Goal: Transaction & Acquisition: Purchase product/service

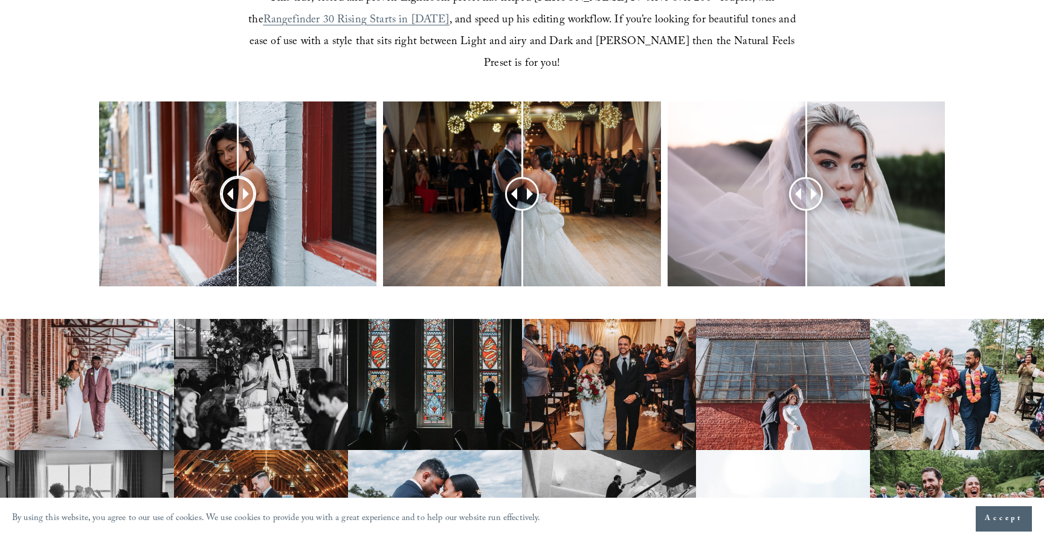
scroll to position [547, 0]
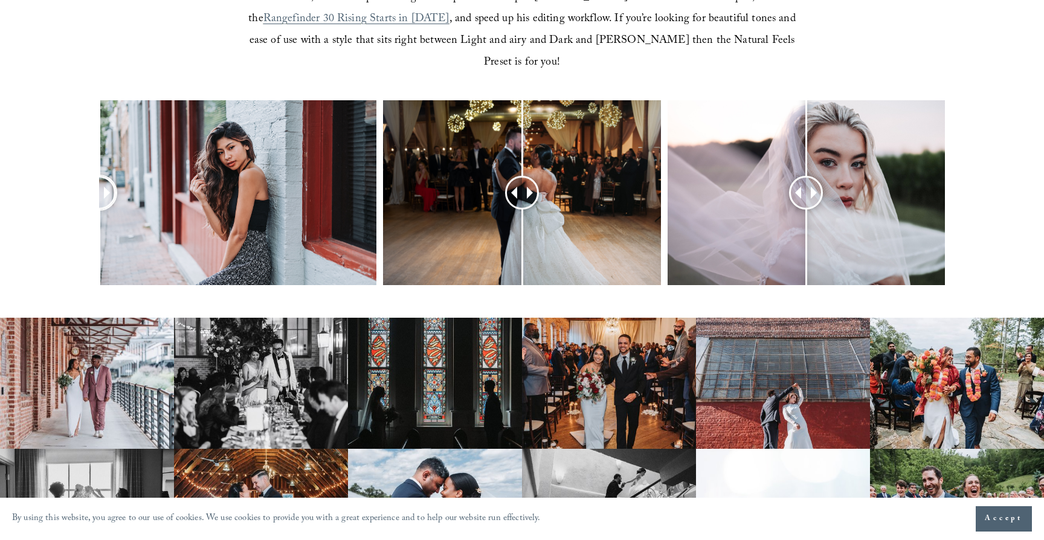
drag, startPoint x: 231, startPoint y: 173, endPoint x: 59, endPoint y: 179, distance: 172.9
click at [46, 181] on div at bounding box center [522, 208] width 1044 height 217
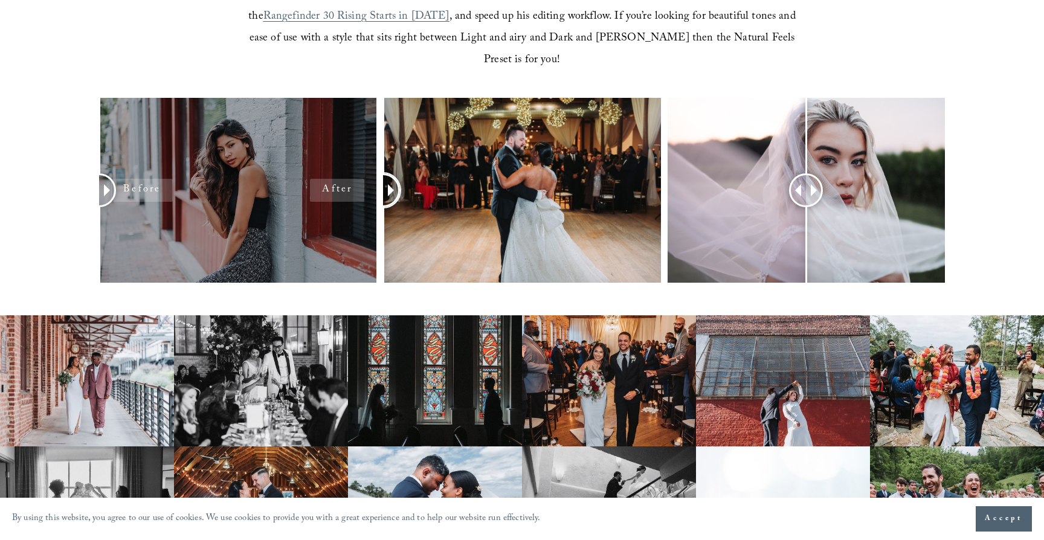
drag, startPoint x: 524, startPoint y: 167, endPoint x: 268, endPoint y: 124, distance: 259.8
click at [207, 124] on div at bounding box center [522, 206] width 1044 height 217
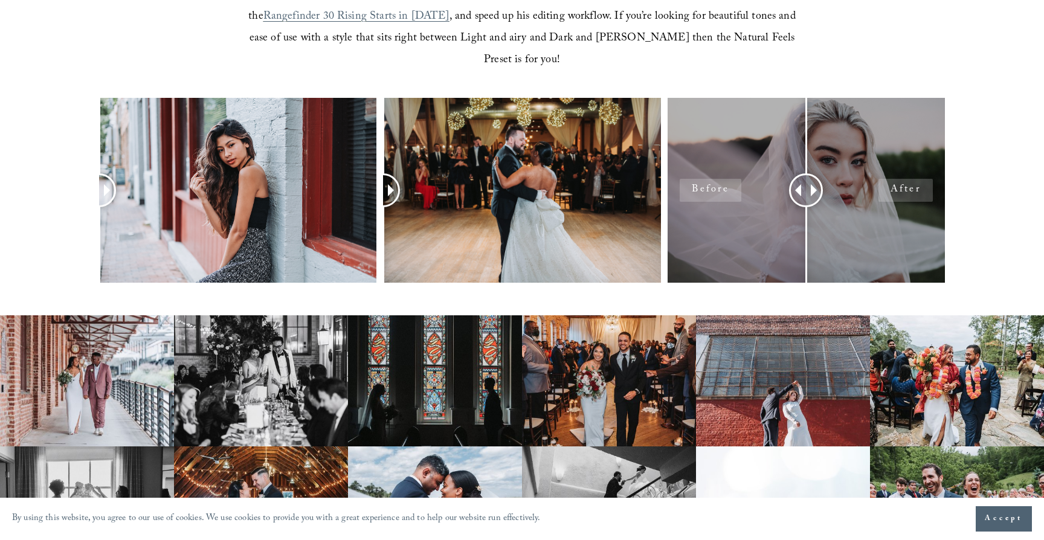
drag, startPoint x: 826, startPoint y: 155, endPoint x: 702, endPoint y: 159, distance: 123.3
click at [597, 141] on div at bounding box center [522, 206] width 1044 height 217
drag, startPoint x: 817, startPoint y: 177, endPoint x: 734, endPoint y: 167, distance: 83.9
click at [699, 169] on div at bounding box center [805, 190] width 277 height 185
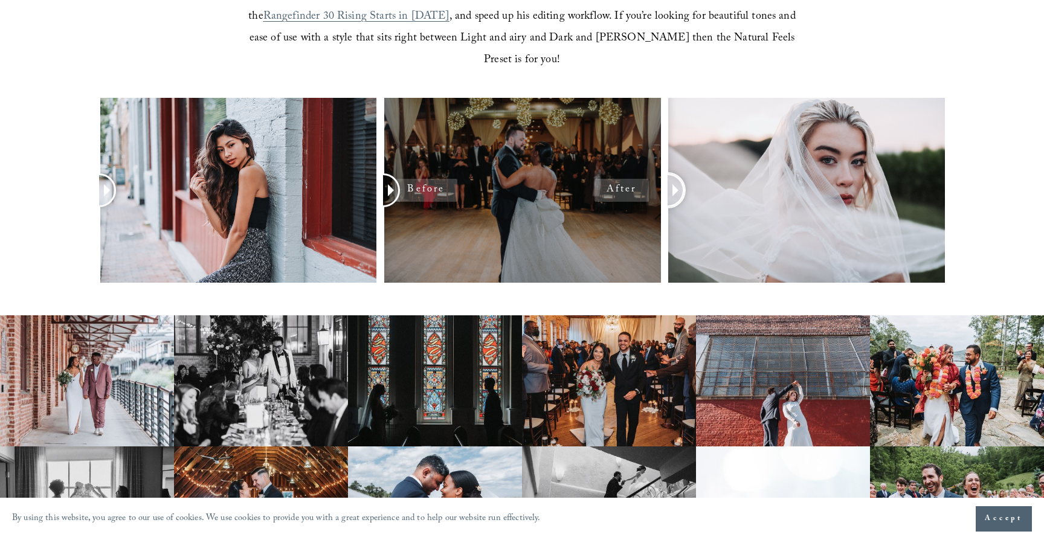
drag, startPoint x: 792, startPoint y: 168, endPoint x: 597, endPoint y: 156, distance: 195.5
click at [596, 155] on div at bounding box center [522, 206] width 1044 height 217
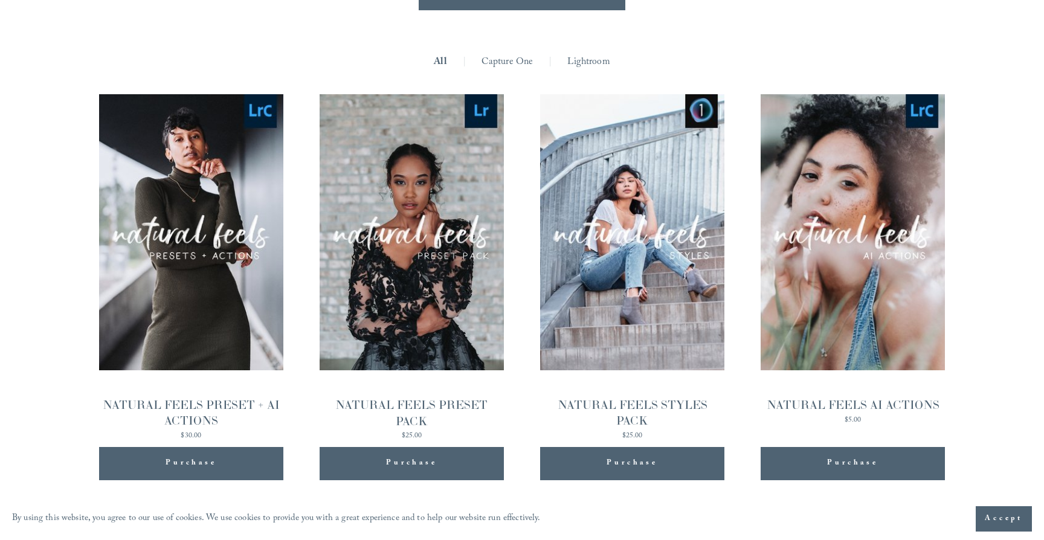
scroll to position [1208, 0]
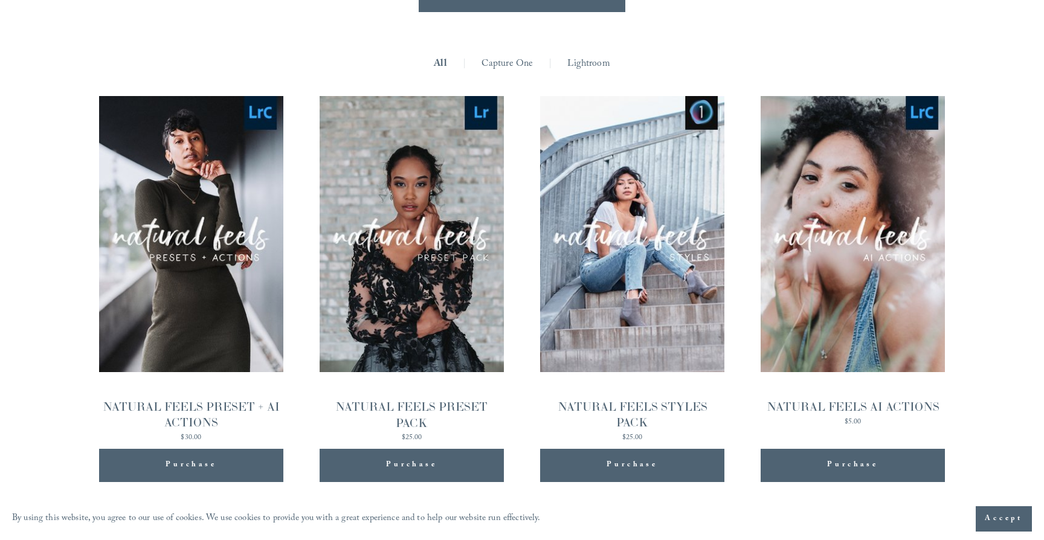
drag, startPoint x: 1040, startPoint y: 240, endPoint x: 1035, endPoint y: 245, distance: 6.8
click at [1039, 240] on div "**********" at bounding box center [522, 257] width 1044 height 491
click at [199, 217] on span "Quick View" at bounding box center [190, 233] width 75 height 33
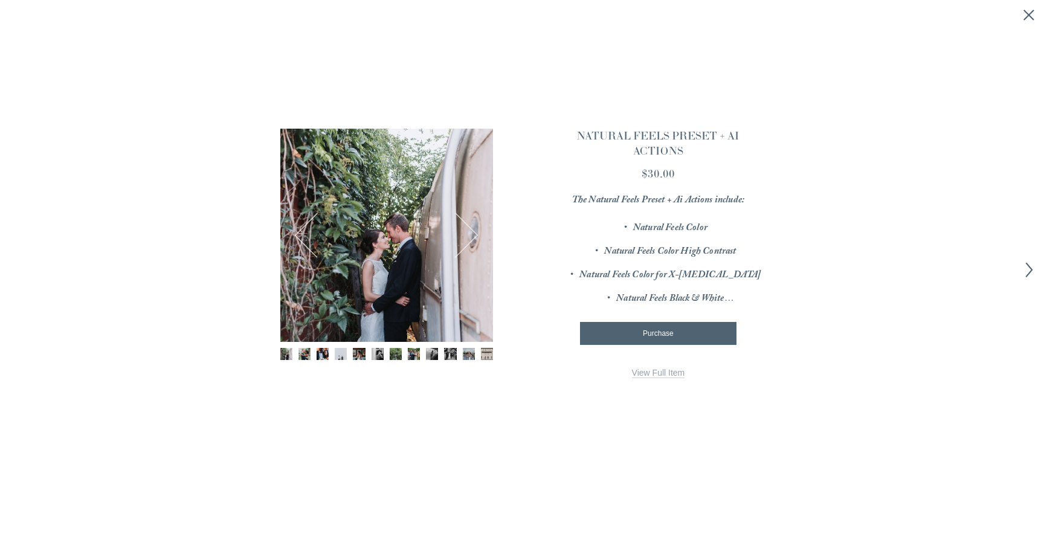
click at [448, 257] on div "Image 1 of 12" at bounding box center [386, 235] width 213 height 213
click at [402, 248] on div "Image 1 of 12" at bounding box center [386, 235] width 213 height 213
click at [470, 239] on button "Next" at bounding box center [455, 235] width 43 height 43
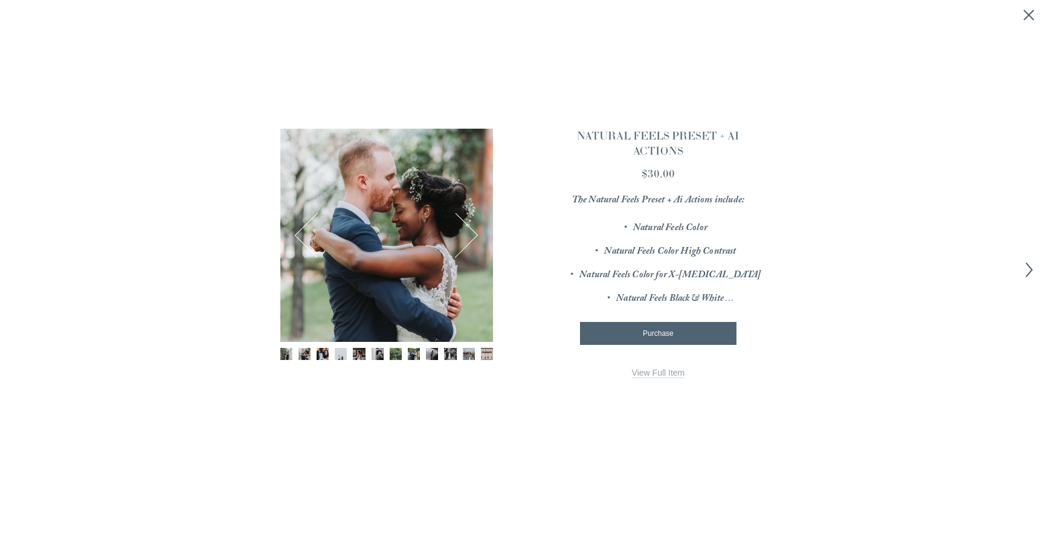
click at [472, 238] on button "Next" at bounding box center [455, 235] width 43 height 43
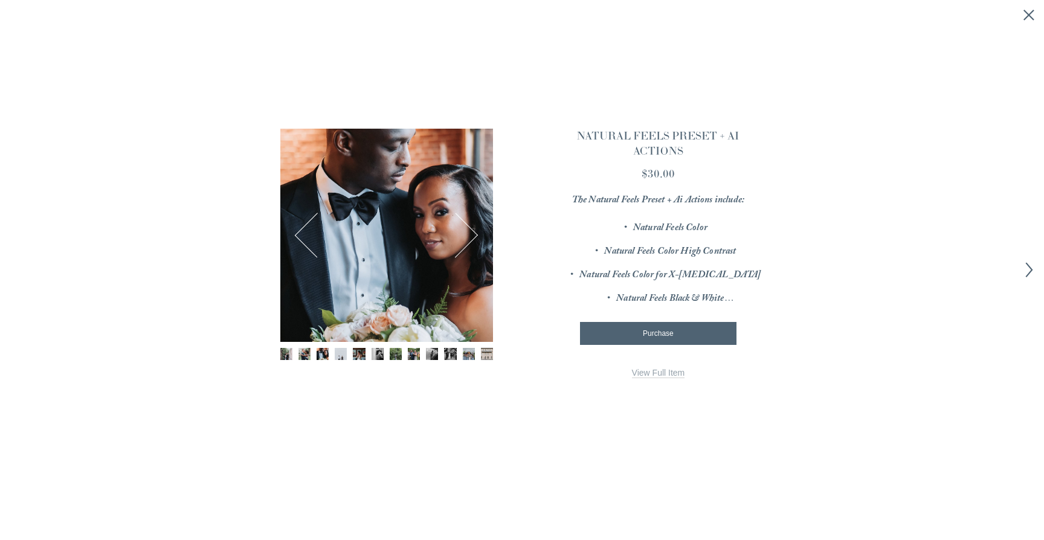
click at [478, 232] on div "Image 3 of 12" at bounding box center [386, 235] width 213 height 213
click at [466, 232] on button "Next" at bounding box center [455, 235] width 43 height 43
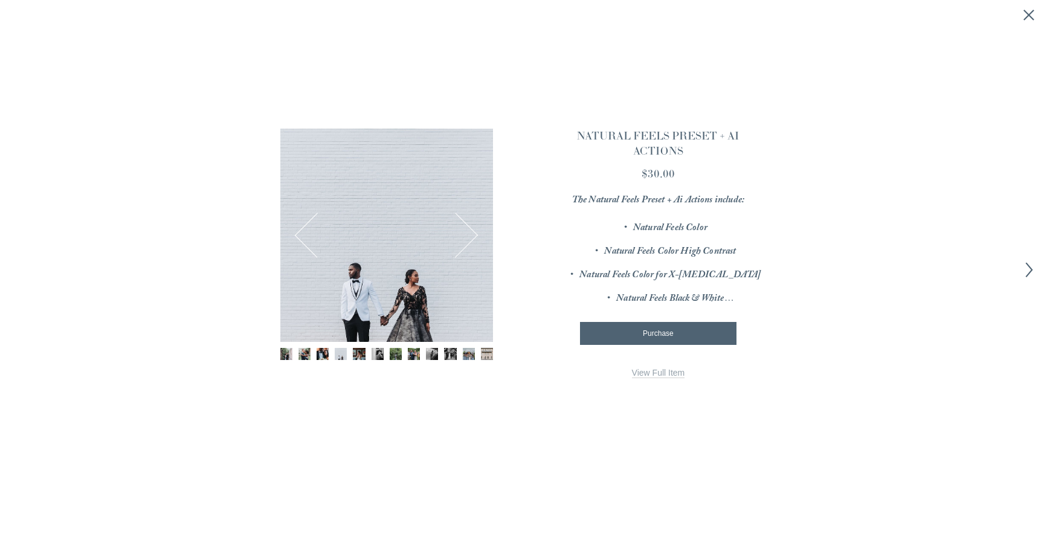
click at [466, 233] on button "Next" at bounding box center [455, 235] width 43 height 43
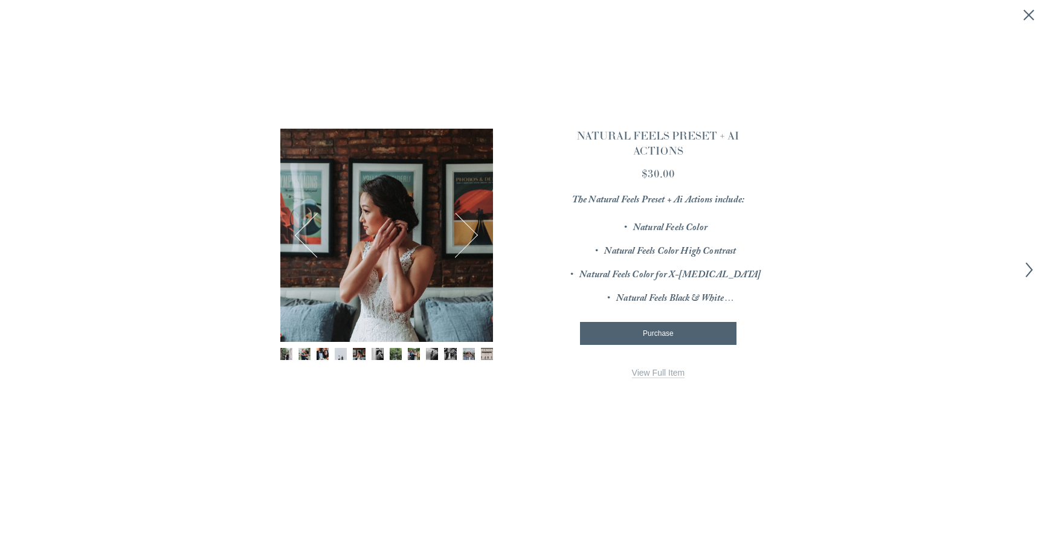
click at [466, 233] on button "Next" at bounding box center [455, 235] width 43 height 43
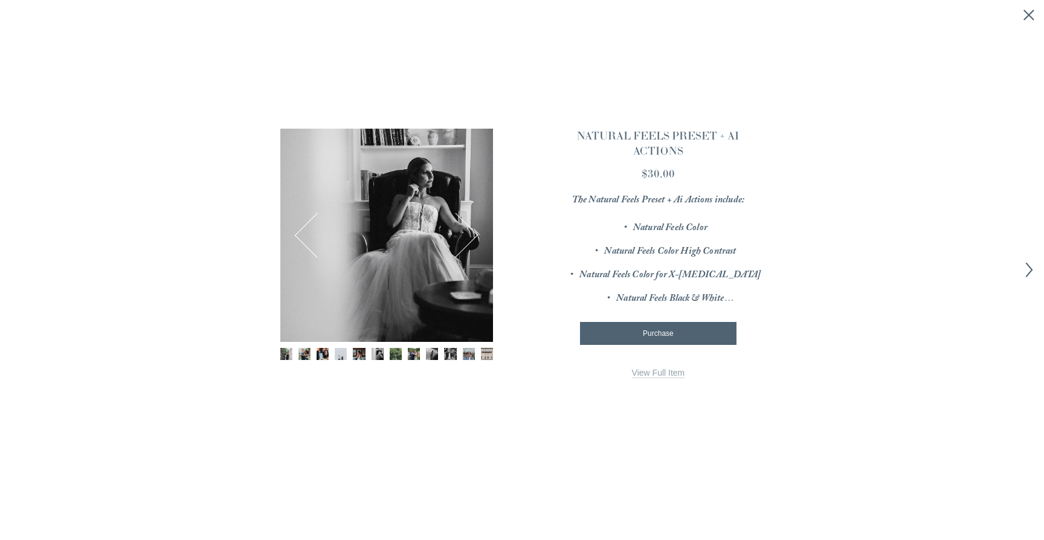
click at [466, 233] on button "Next" at bounding box center [455, 235] width 43 height 43
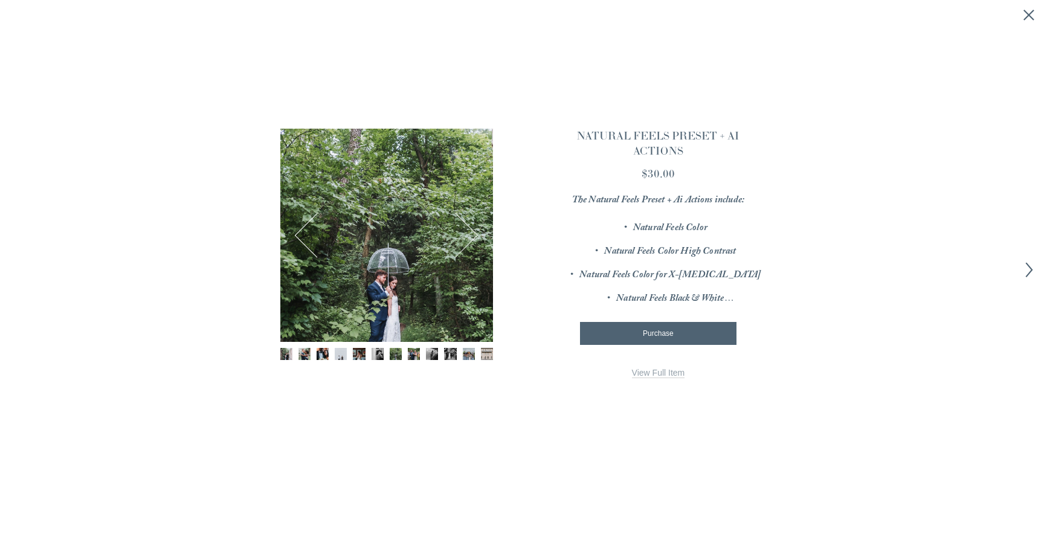
click at [466, 233] on button "Next" at bounding box center [455, 235] width 43 height 43
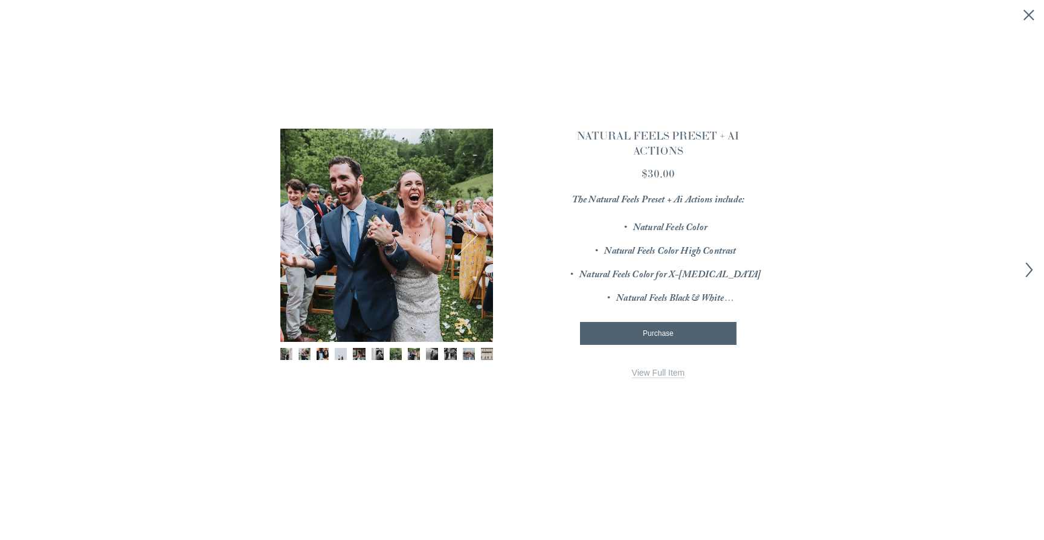
click at [466, 233] on button "Next" at bounding box center [455, 235] width 43 height 43
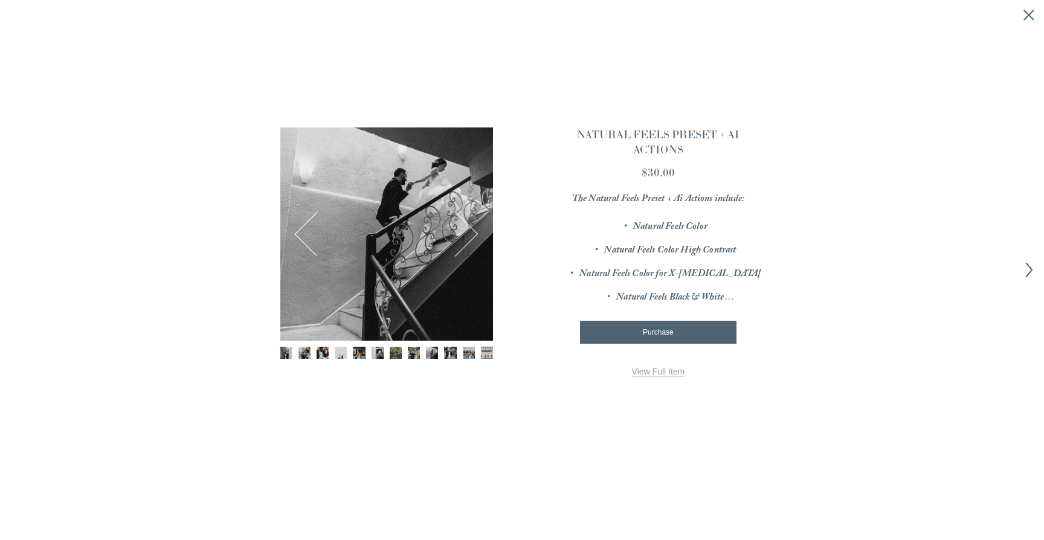
click at [466, 233] on button "Next" at bounding box center [455, 234] width 43 height 43
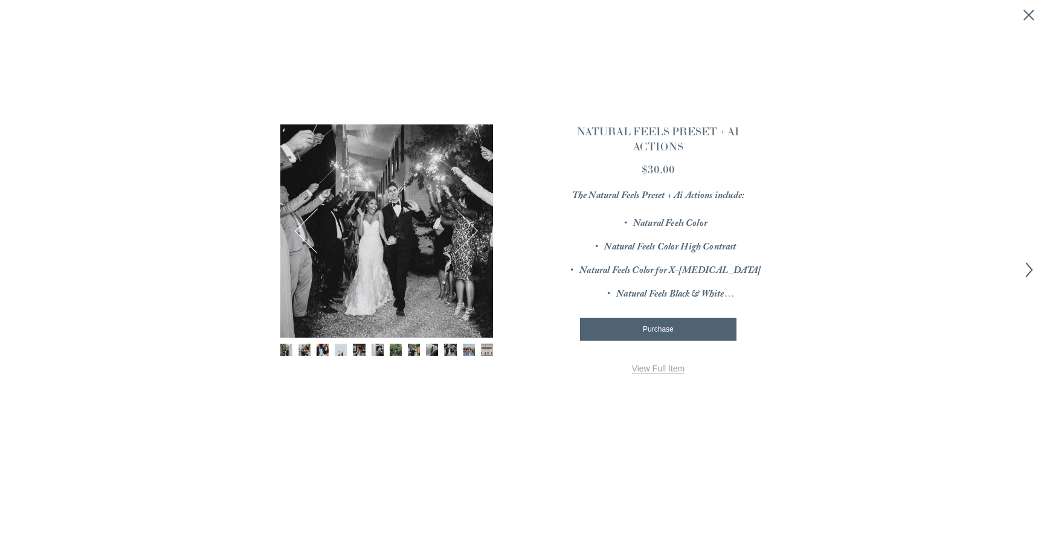
click at [466, 233] on button "Next" at bounding box center [455, 231] width 43 height 43
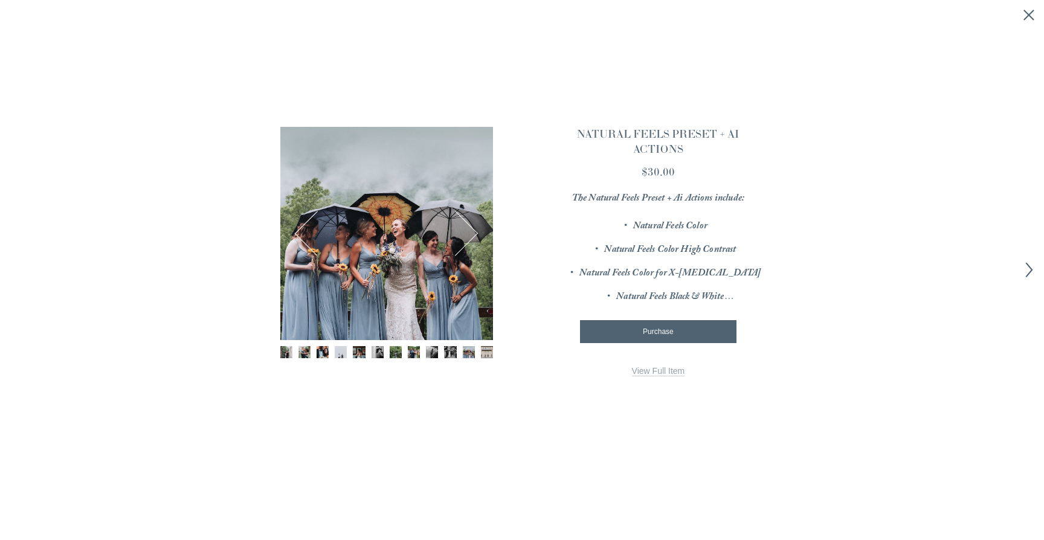
scroll to position [1, 0]
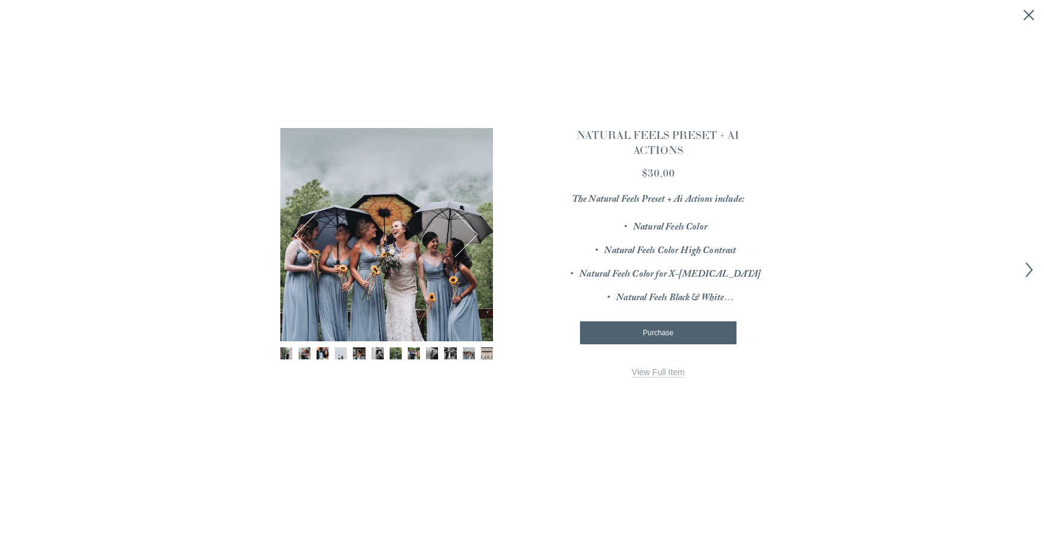
click at [466, 233] on button "Next" at bounding box center [455, 234] width 43 height 43
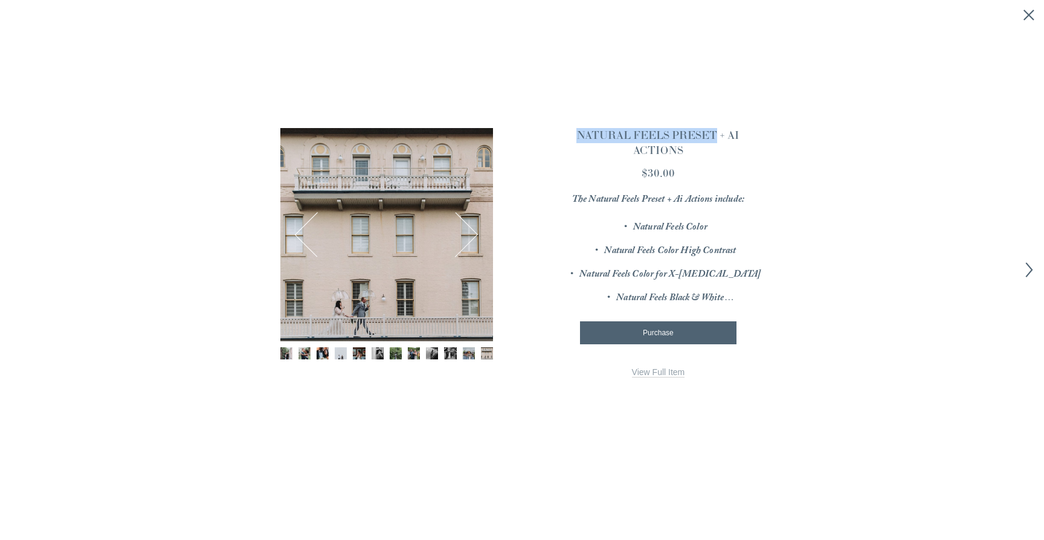
drag, startPoint x: 577, startPoint y: 136, endPoint x: 714, endPoint y: 139, distance: 136.5
click at [714, 139] on h3 "NATURAL FEELS PRESET + AI ACTIONS" at bounding box center [657, 143] width 211 height 30
copy h3 "NATURAL FEELS PRESET"
drag, startPoint x: 770, startPoint y: 256, endPoint x: 770, endPoint y: 244, distance: 12.1
click at [770, 256] on div "12 / 12 Image 1 of 12 Image 2 of 12 Image 3 of 12" at bounding box center [521, 272] width 525 height 350
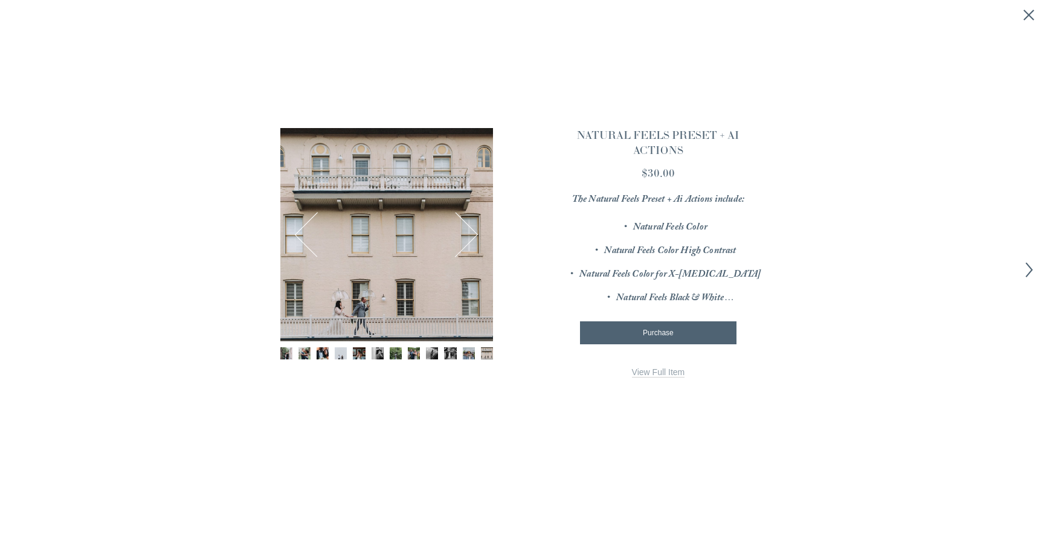
click at [654, 370] on link "View Full Item" at bounding box center [658, 372] width 53 height 10
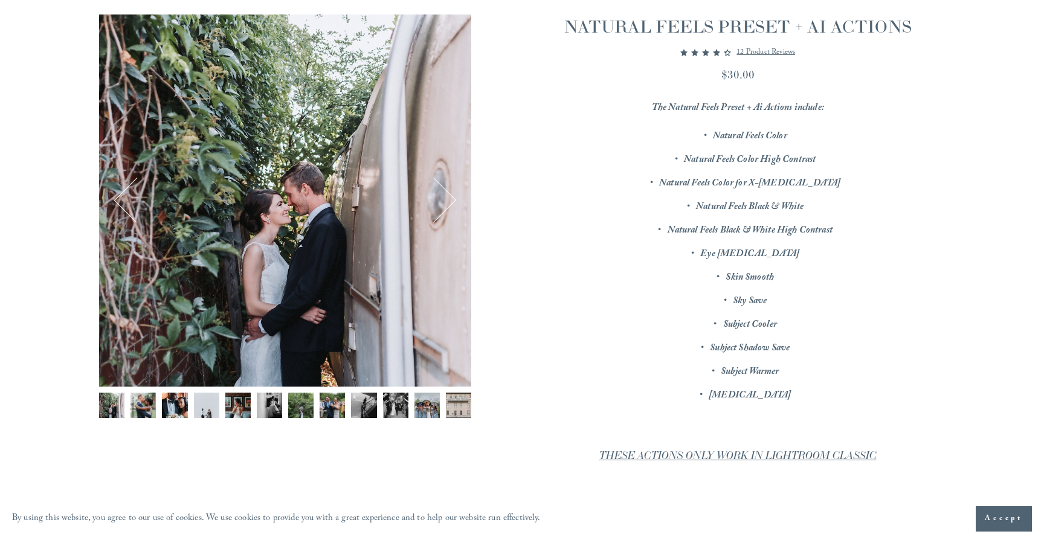
scroll to position [205, 0]
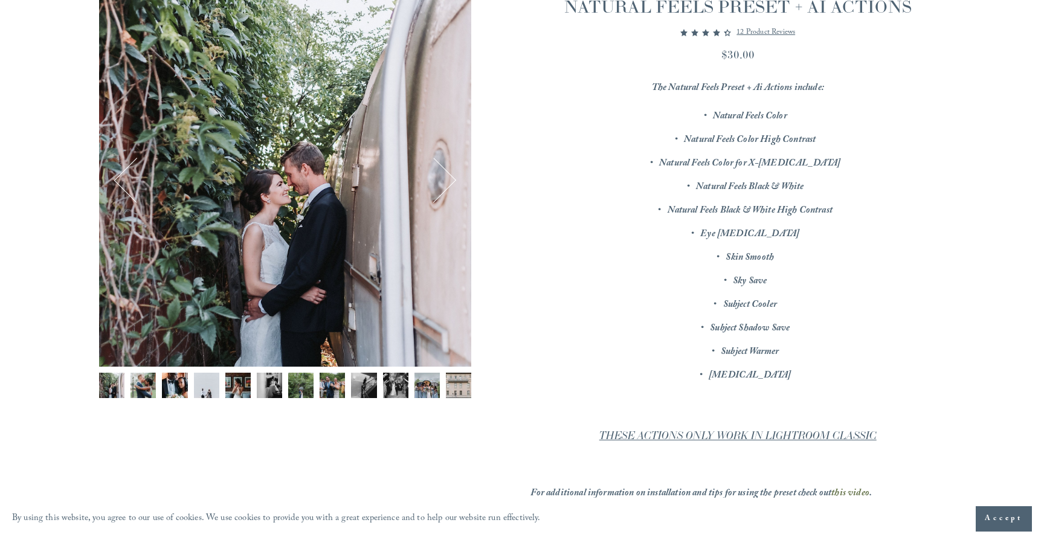
click at [1029, 510] on button "Accept" at bounding box center [1003, 518] width 56 height 25
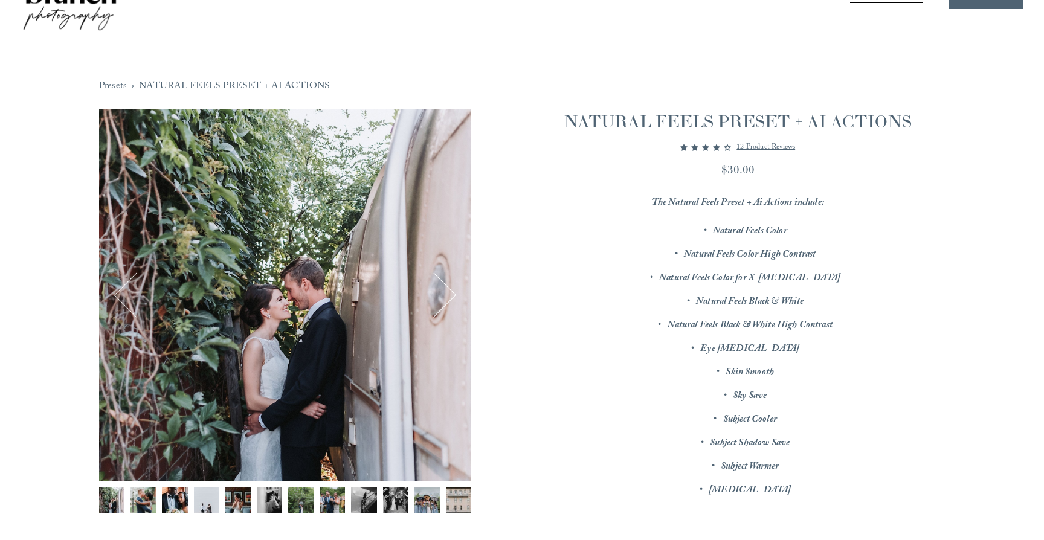
scroll to position [69, 0]
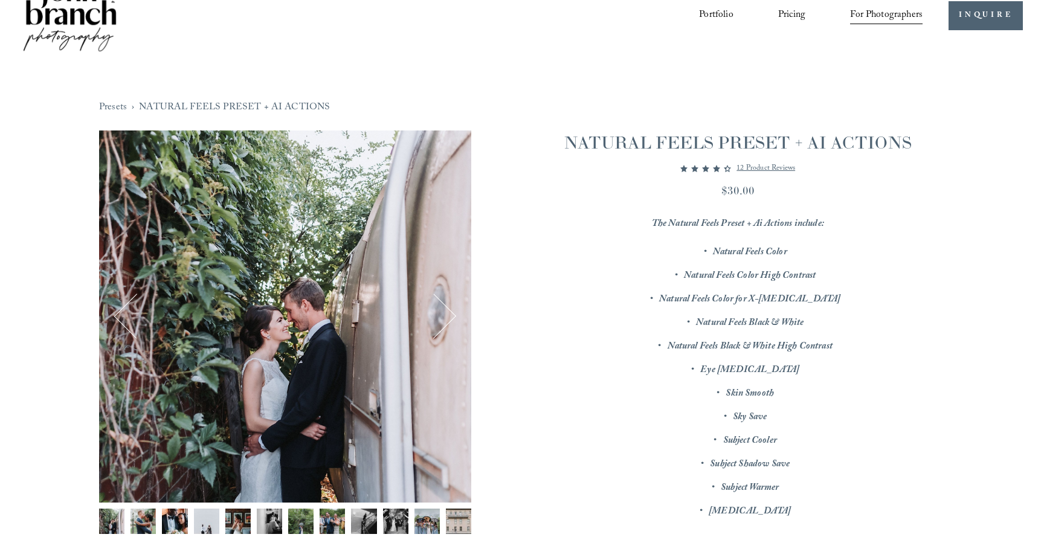
click at [751, 173] on p "12 product reviews" at bounding box center [765, 168] width 59 height 14
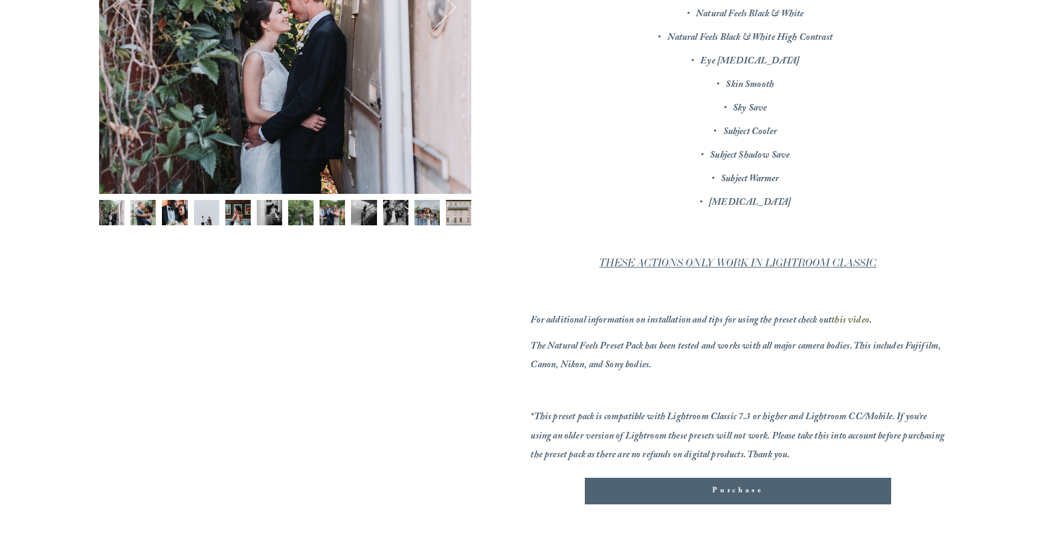
scroll to position [471, 0]
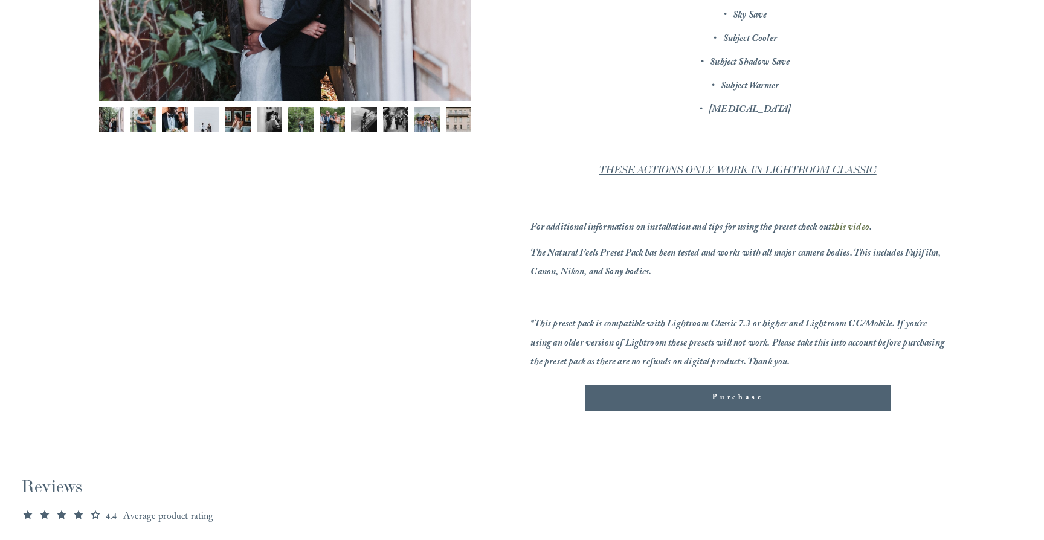
click at [737, 394] on span "Purchase" at bounding box center [737, 398] width 51 height 12
